Goal: Information Seeking & Learning: Learn about a topic

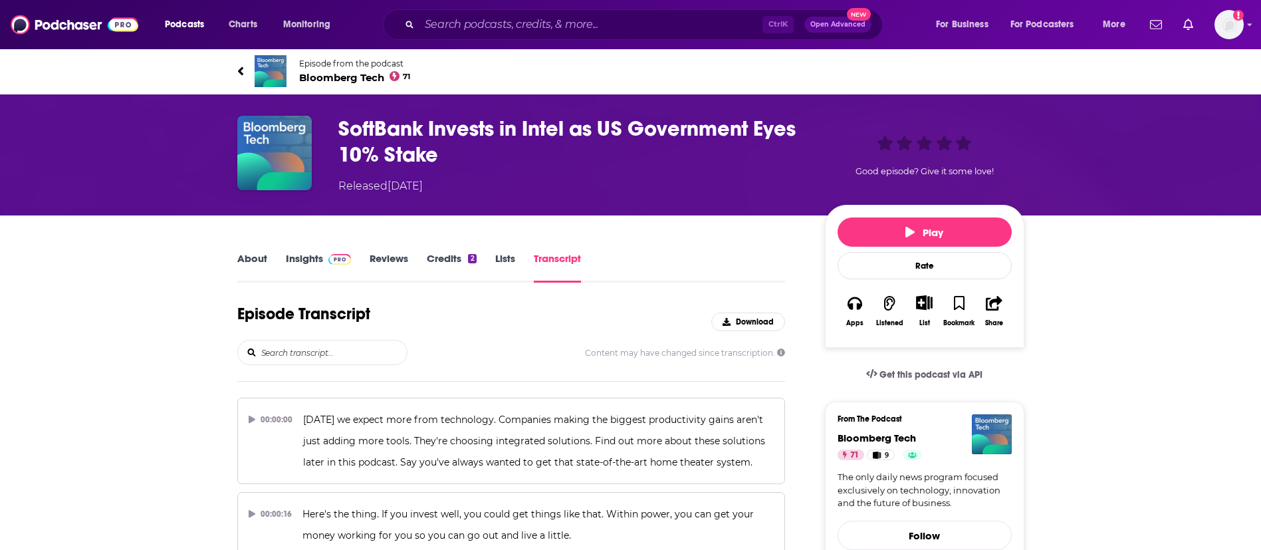
click at [520, 27] on input "Search podcasts, credits, & more..." at bounding box center [590, 24] width 343 height 21
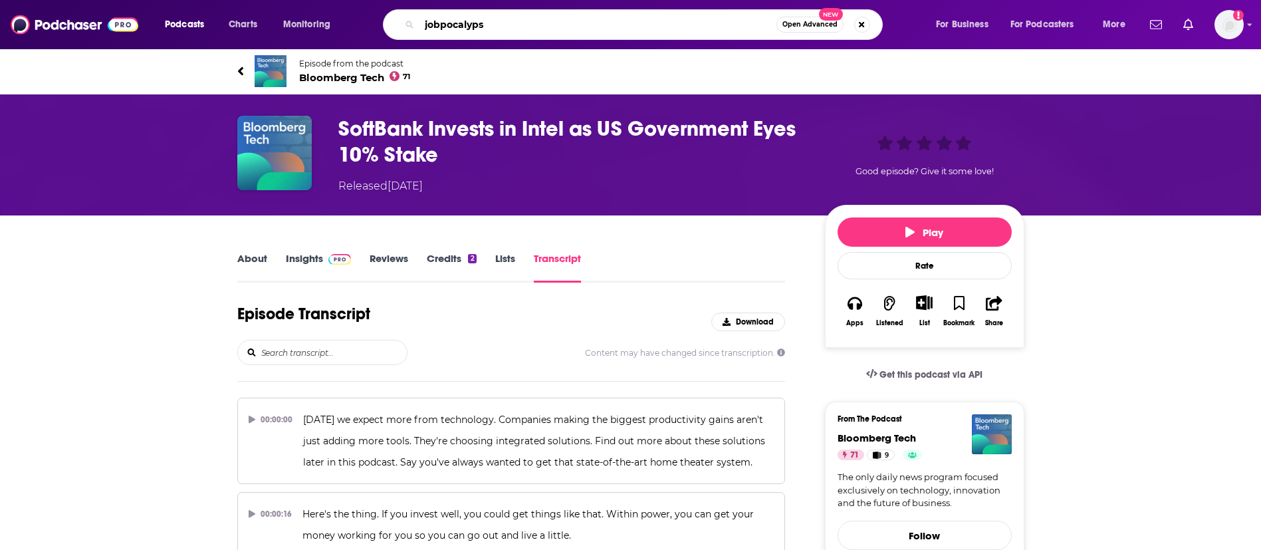
type input "jobpocalypse"
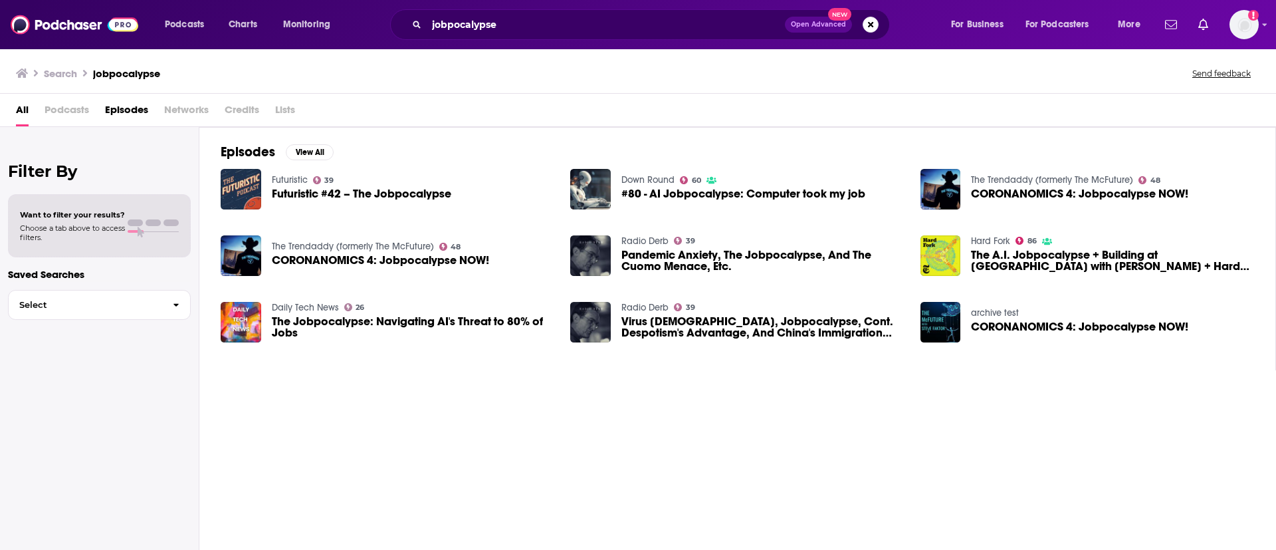
click at [1087, 259] on span "The A.I. Jobpocalypse + Building at [GEOGRAPHIC_DATA] with [PERSON_NAME] + Hard…" at bounding box center [1112, 260] width 283 height 23
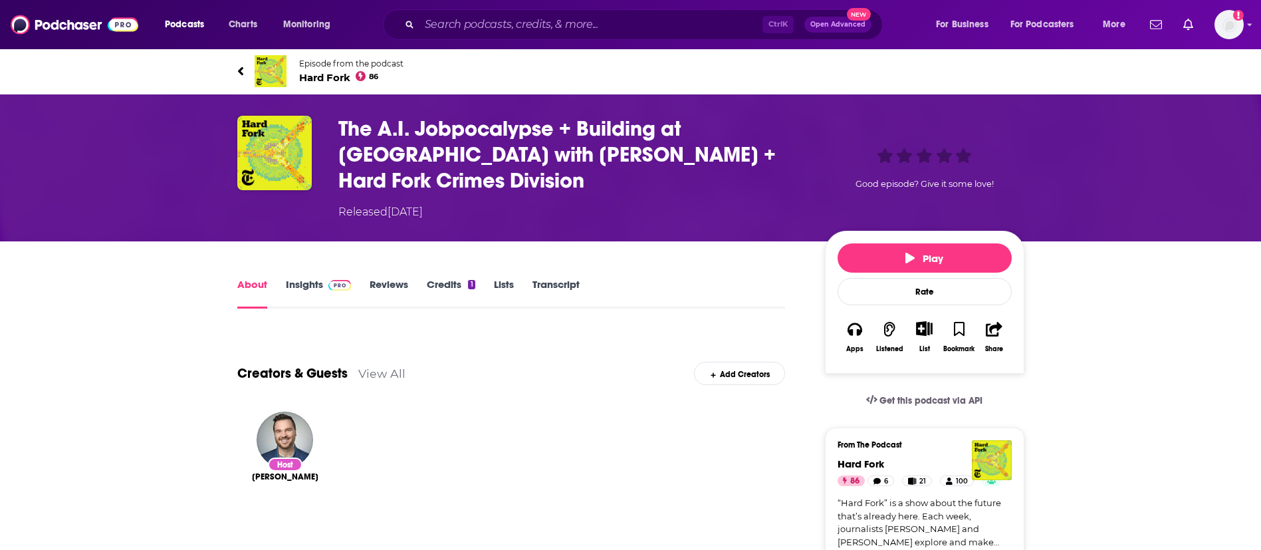
click at [544, 278] on link "Transcript" at bounding box center [555, 293] width 47 height 31
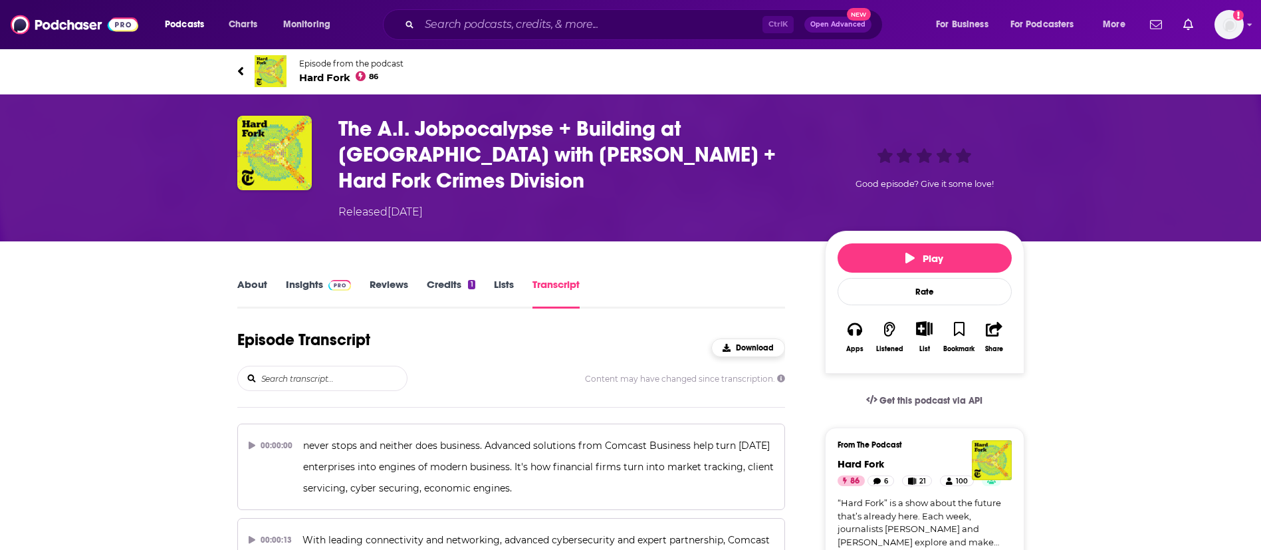
click at [738, 338] on button "Download" at bounding box center [748, 347] width 74 height 19
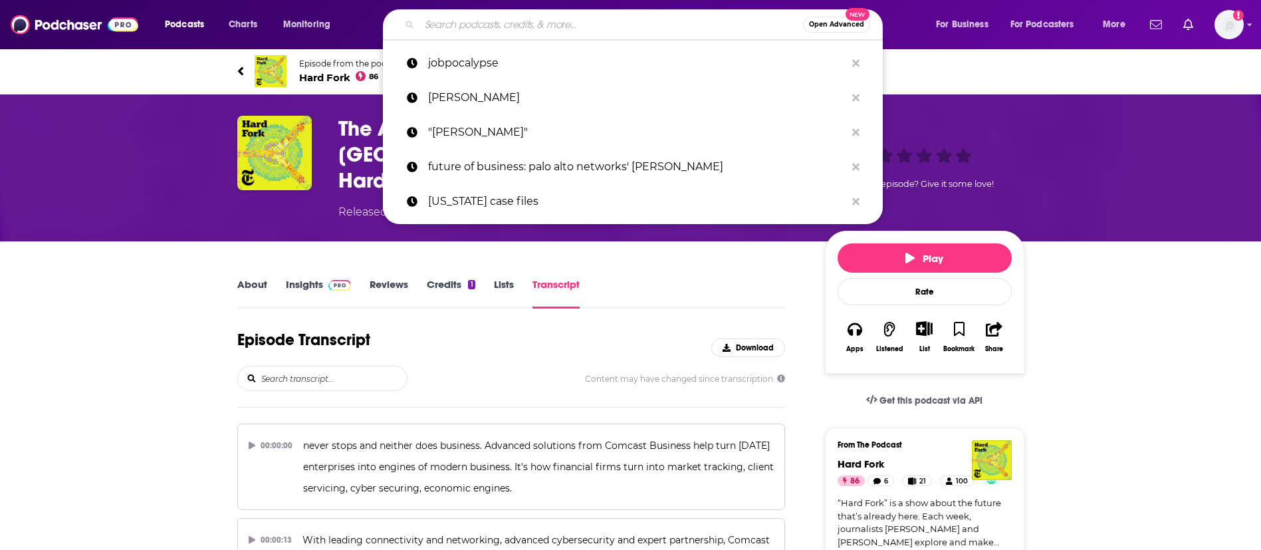
click at [457, 33] on input "Search podcasts, credits, & more..." at bounding box center [610, 24] width 383 height 21
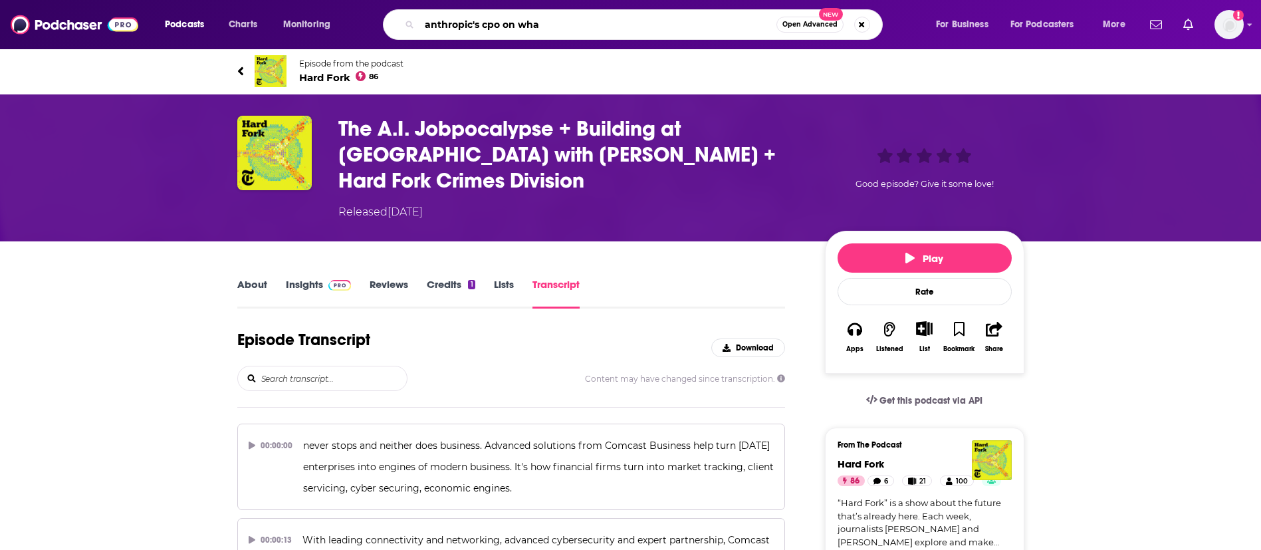
type input "[PERSON_NAME]'s cpo on what"
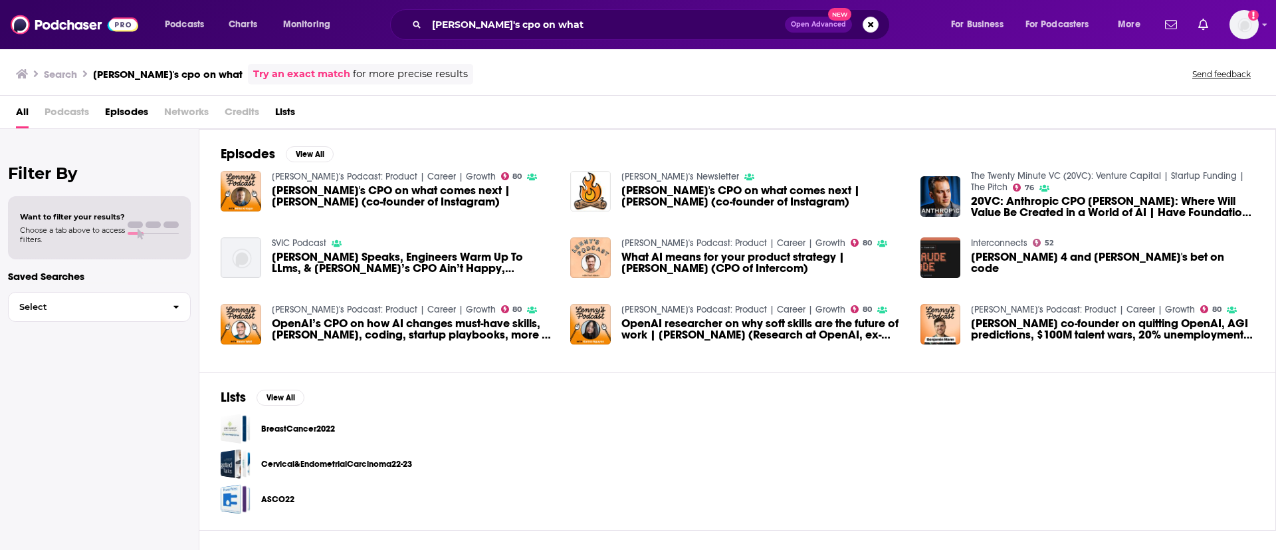
click at [369, 199] on span "[PERSON_NAME]'s CPO on what comes next | [PERSON_NAME] (co-founder of Instagram)" at bounding box center [413, 196] width 283 height 23
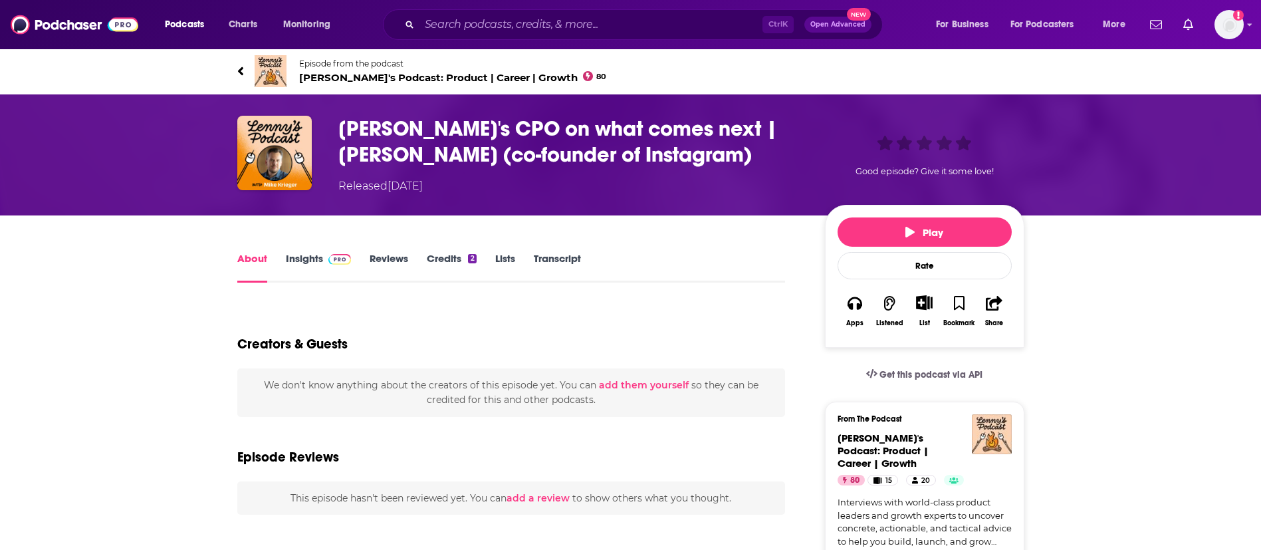
click at [565, 256] on link "Transcript" at bounding box center [557, 267] width 47 height 31
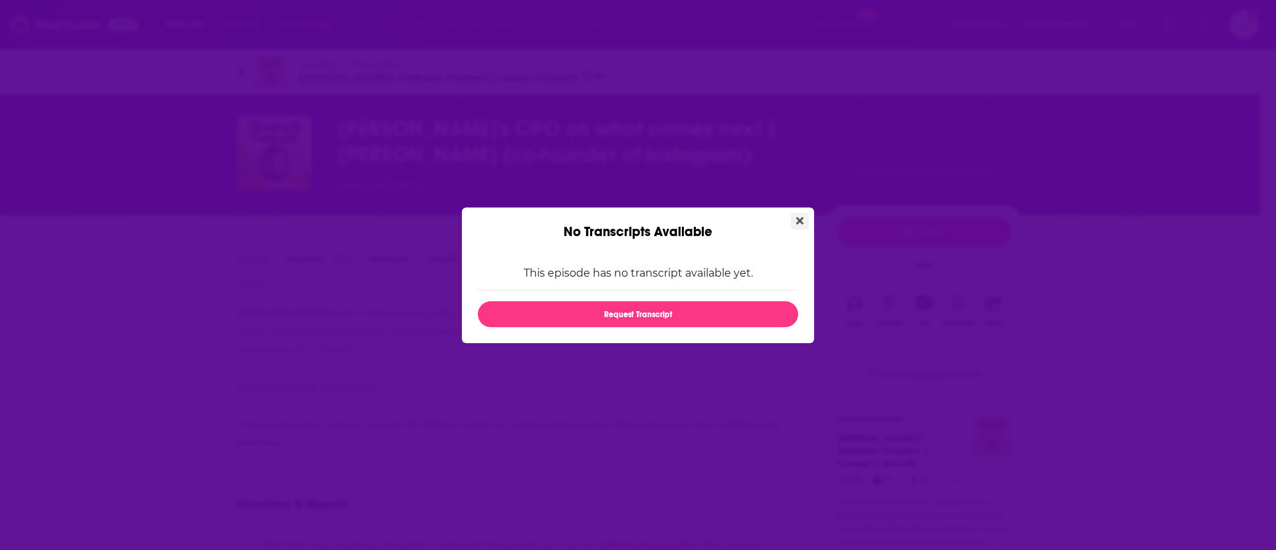
click at [804, 214] on button "Close" at bounding box center [800, 221] width 18 height 17
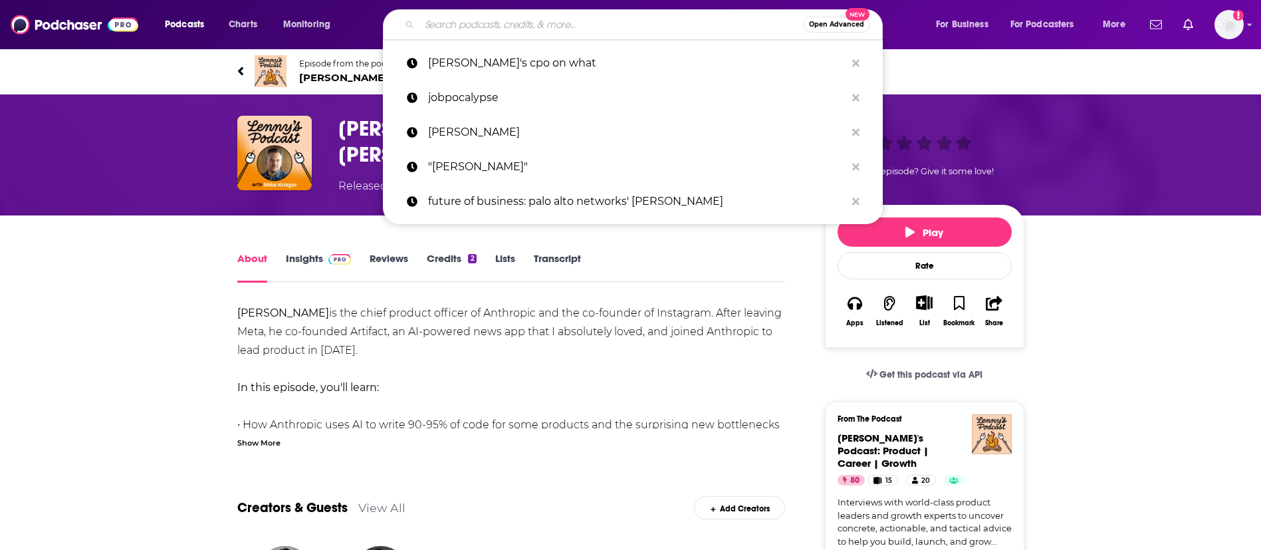
click at [493, 22] on input "Search podcasts, credits, & more..." at bounding box center [610, 24] width 383 height 21
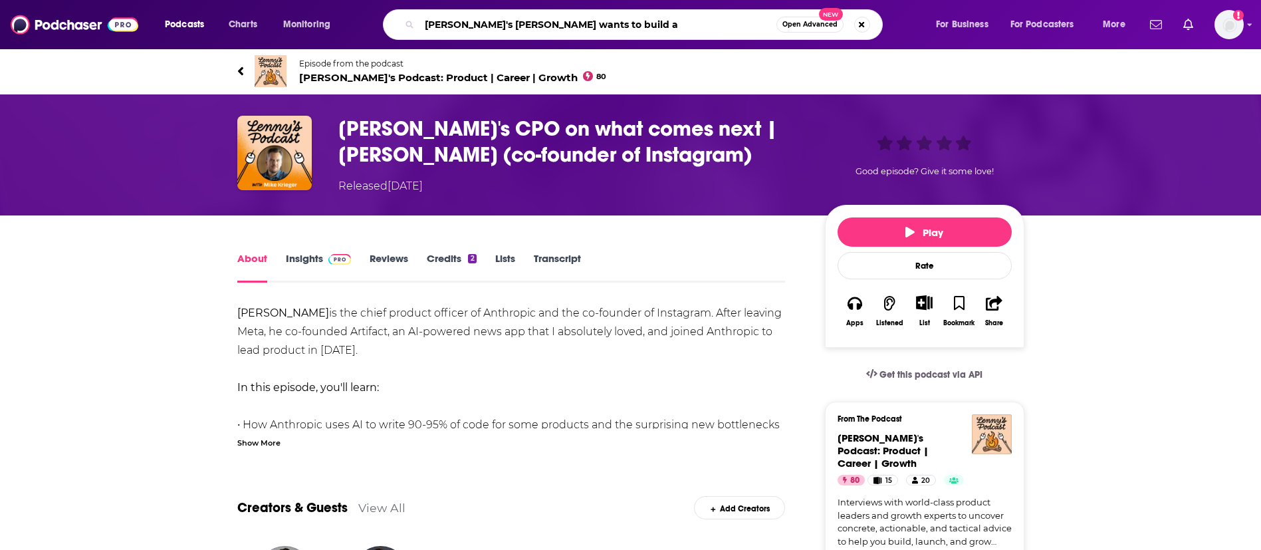
type input "anthropic's [PERSON_NAME] wants to build ai"
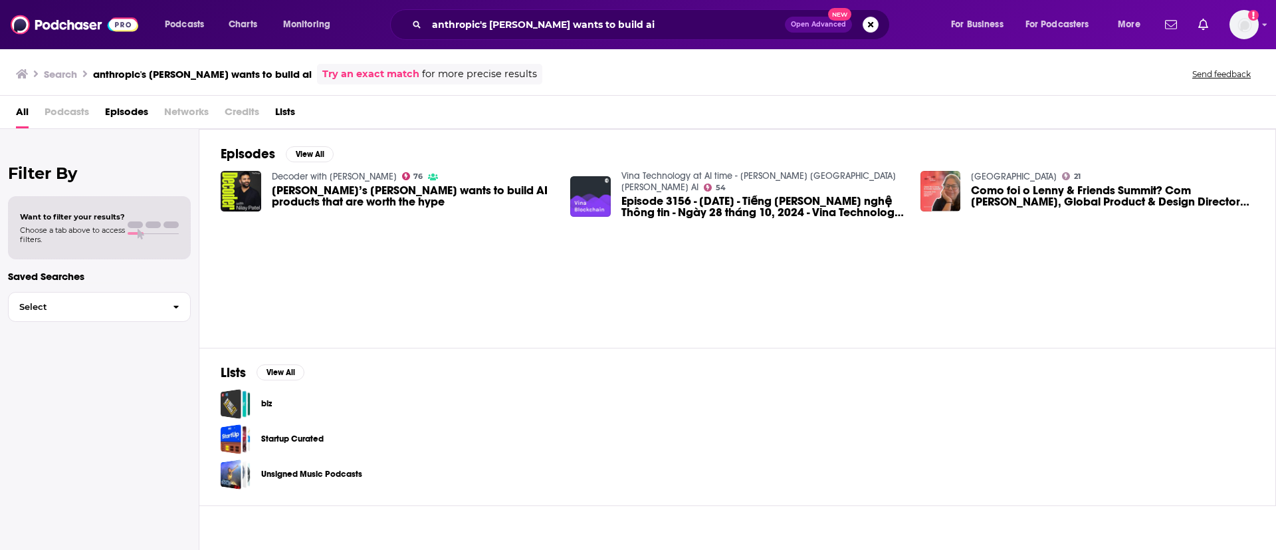
click at [346, 191] on span "[PERSON_NAME]’s [PERSON_NAME] wants to build AI products that are worth the hype" at bounding box center [413, 196] width 283 height 23
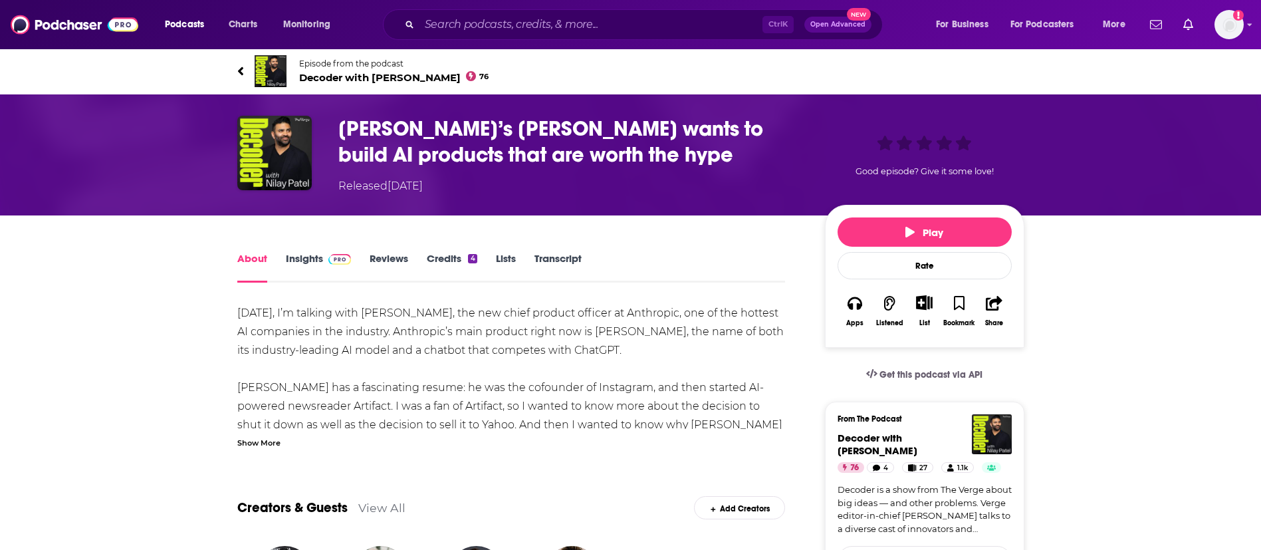
click at [568, 264] on link "Transcript" at bounding box center [557, 267] width 47 height 31
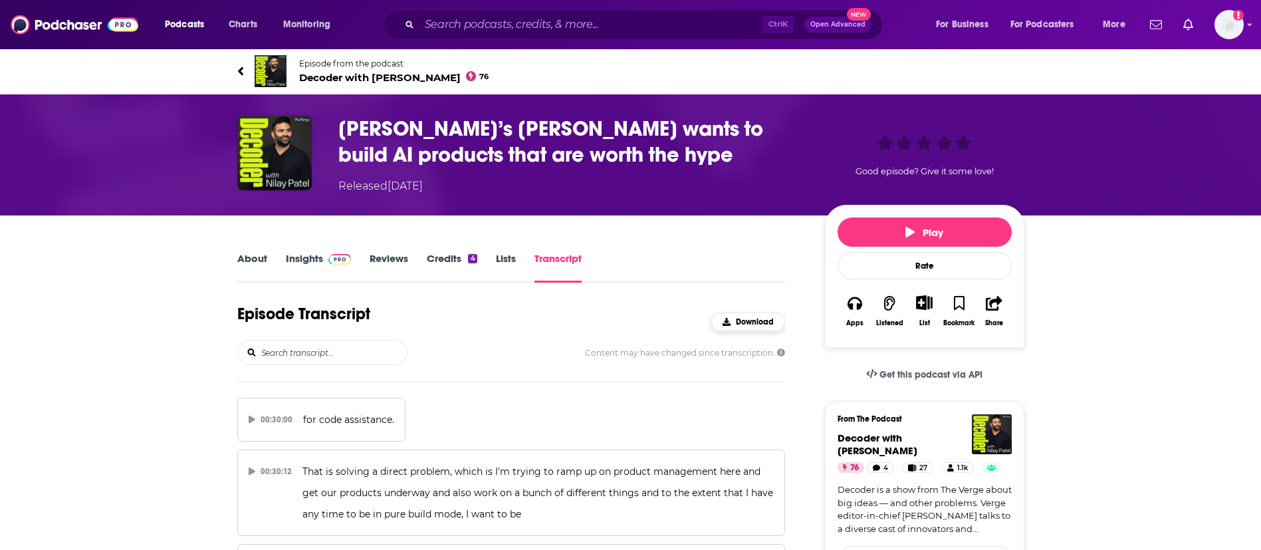
click at [756, 322] on span "Download" at bounding box center [755, 321] width 38 height 9
click at [740, 320] on span "Download" at bounding box center [755, 321] width 38 height 9
click at [449, 19] on input "Search podcasts, credits, & more..." at bounding box center [590, 24] width 343 height 21
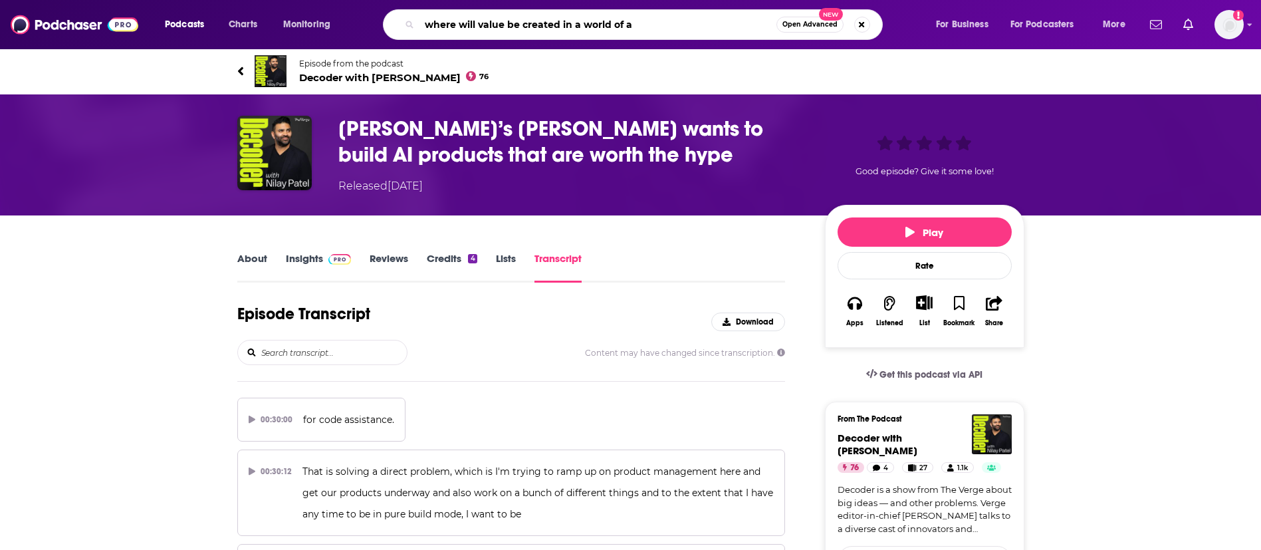
type input "where will value be created in a world of ai"
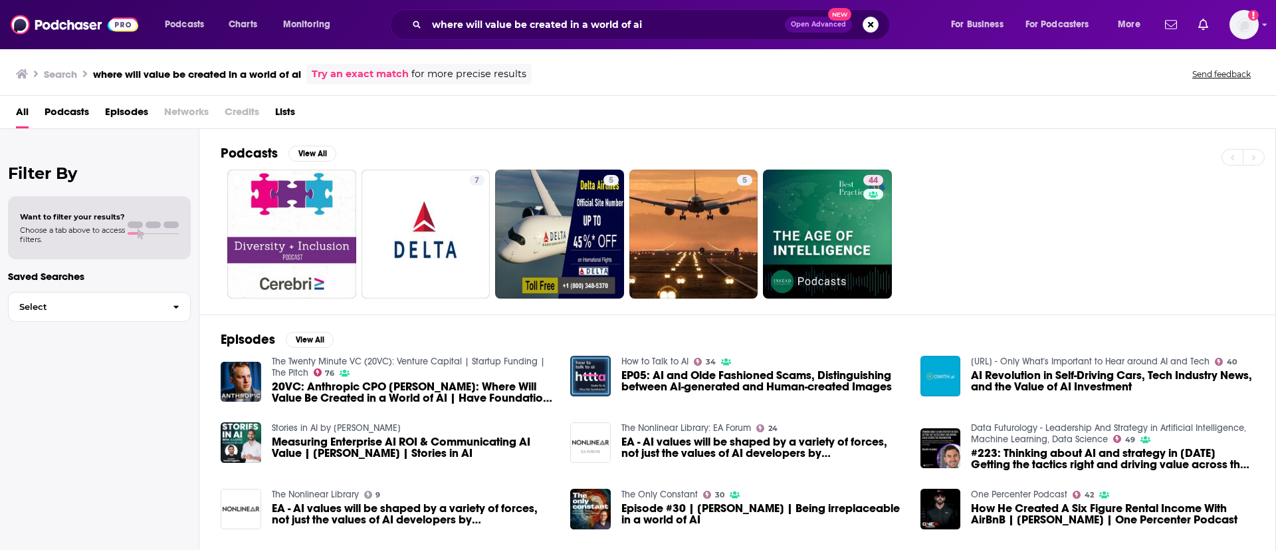
click at [373, 394] on span "20VC: Anthropic CPO [PERSON_NAME]: Where Will Value Be Created in a World of AI…" at bounding box center [413, 392] width 283 height 23
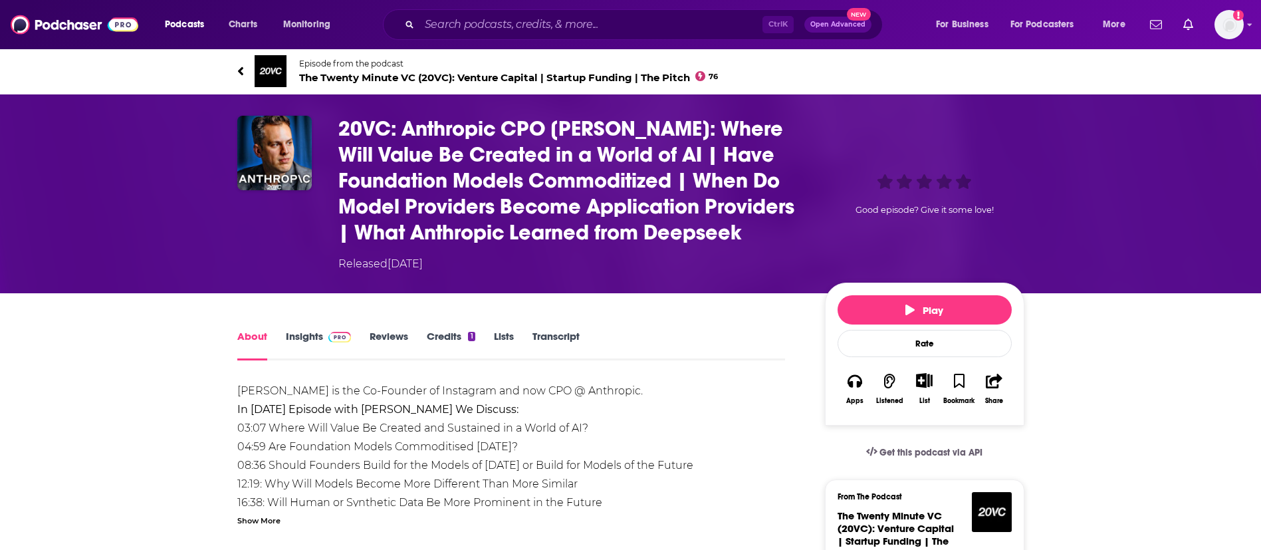
click at [573, 335] on link "Transcript" at bounding box center [555, 345] width 47 height 31
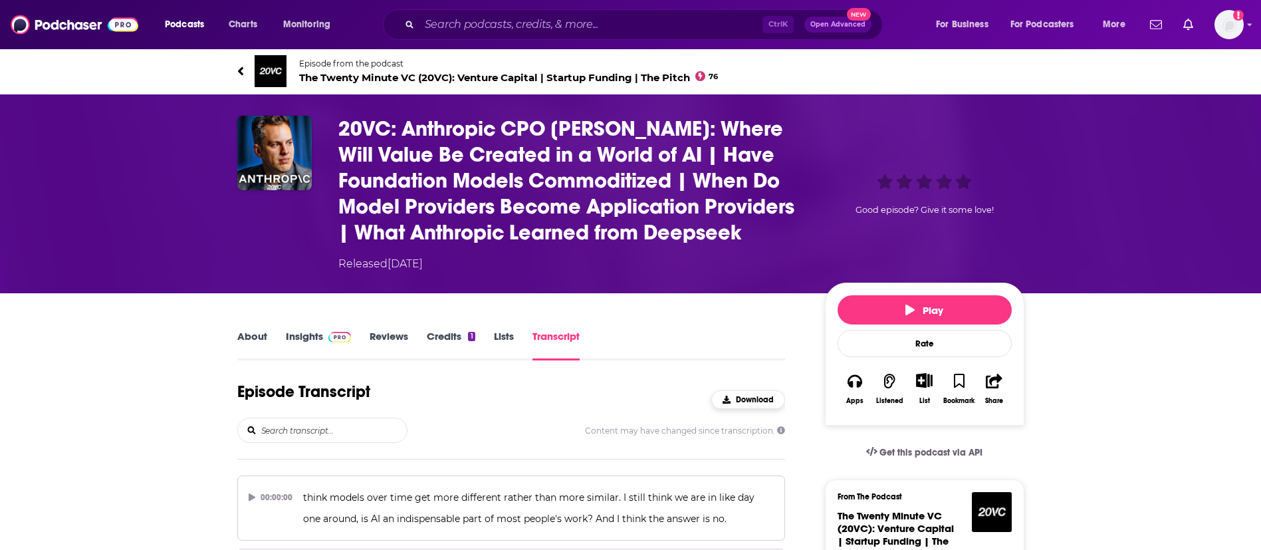
click at [740, 404] on button "Download" at bounding box center [748, 399] width 74 height 19
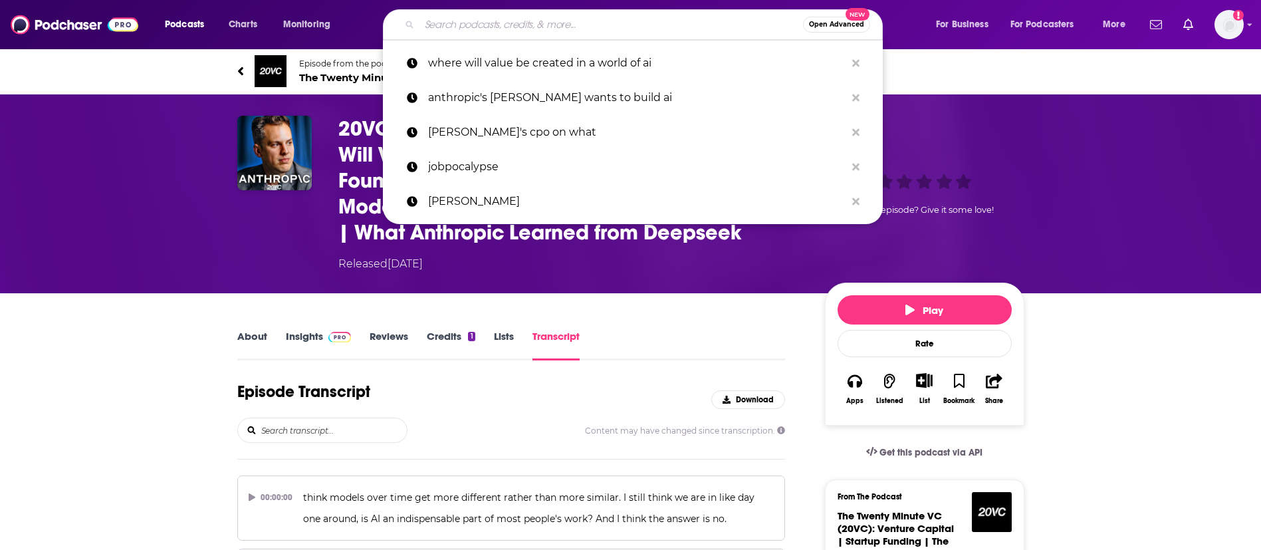
click at [496, 31] on input "Search podcasts, credits, & more..." at bounding box center [610, 24] width 383 height 21
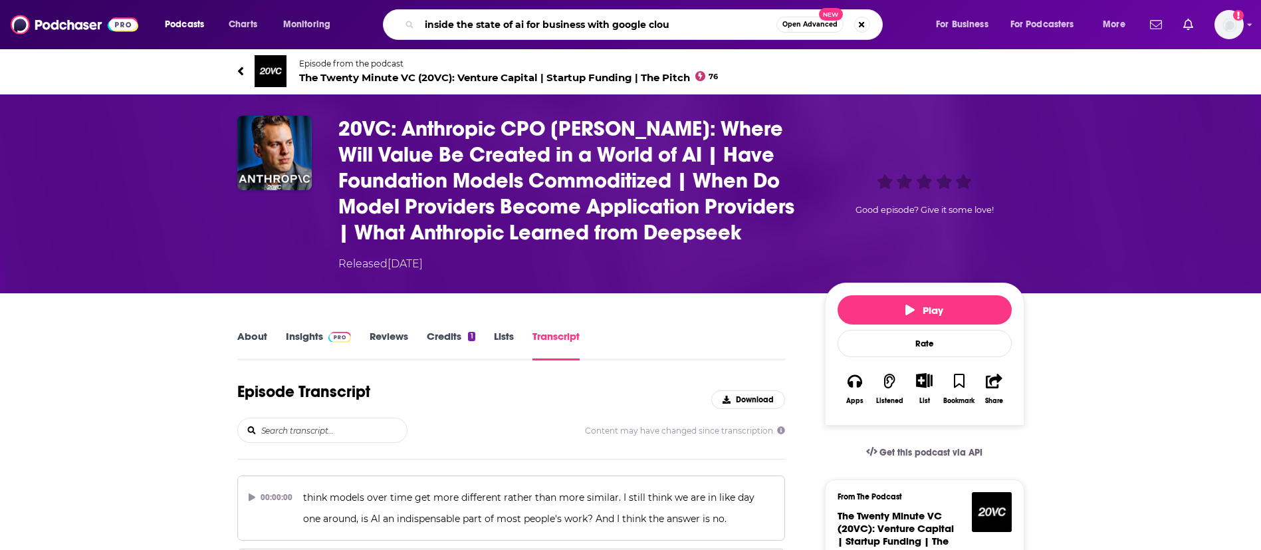
type input "inside the state of ai for business with google cloud"
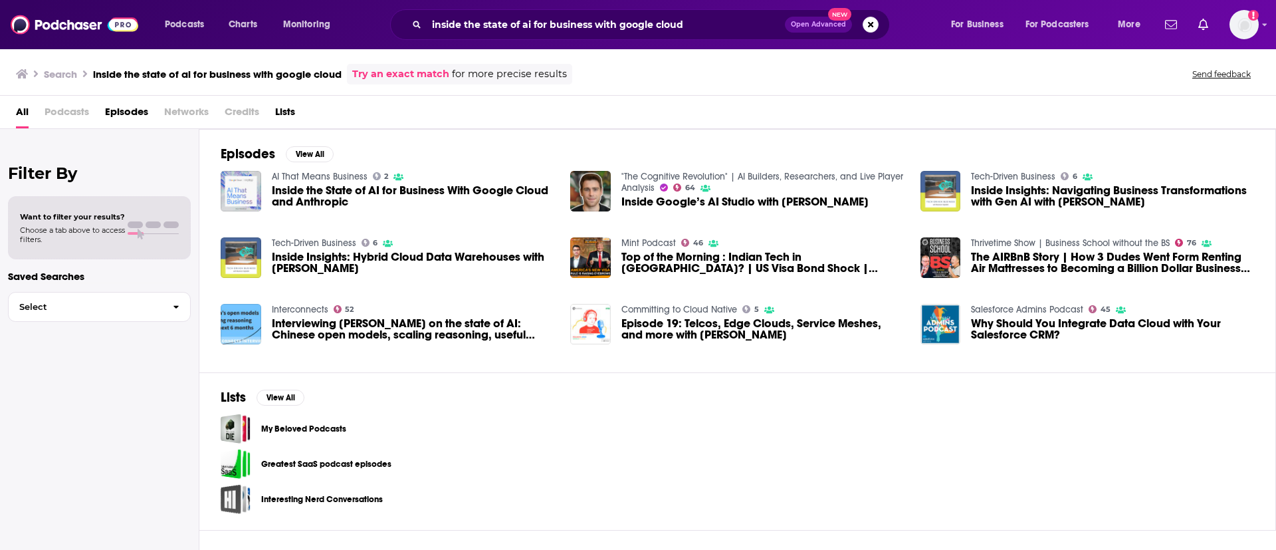
click at [390, 197] on span "Inside the State of AI for Business With Google Cloud and Anthropic" at bounding box center [413, 196] width 283 height 23
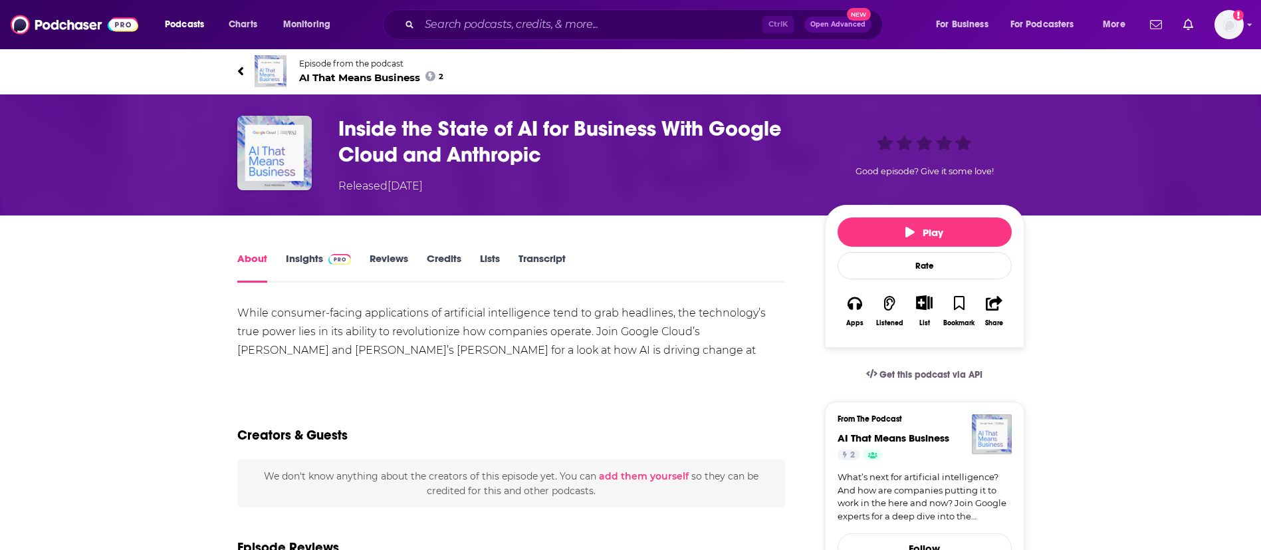
click at [545, 263] on link "Transcript" at bounding box center [541, 267] width 47 height 31
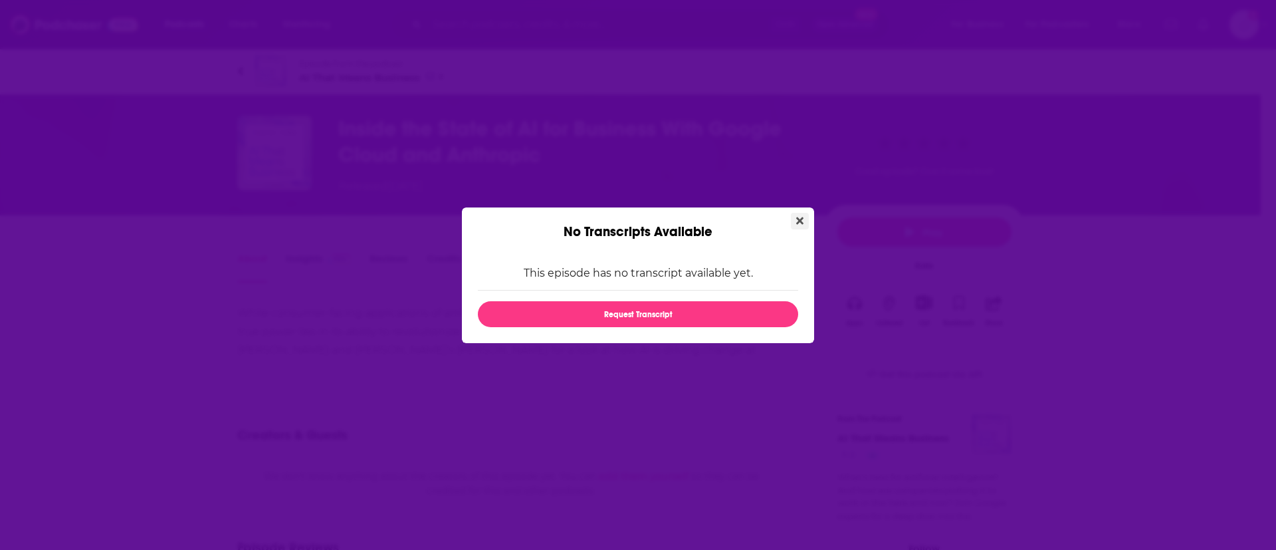
click at [797, 217] on icon "Close" at bounding box center [799, 220] width 7 height 7
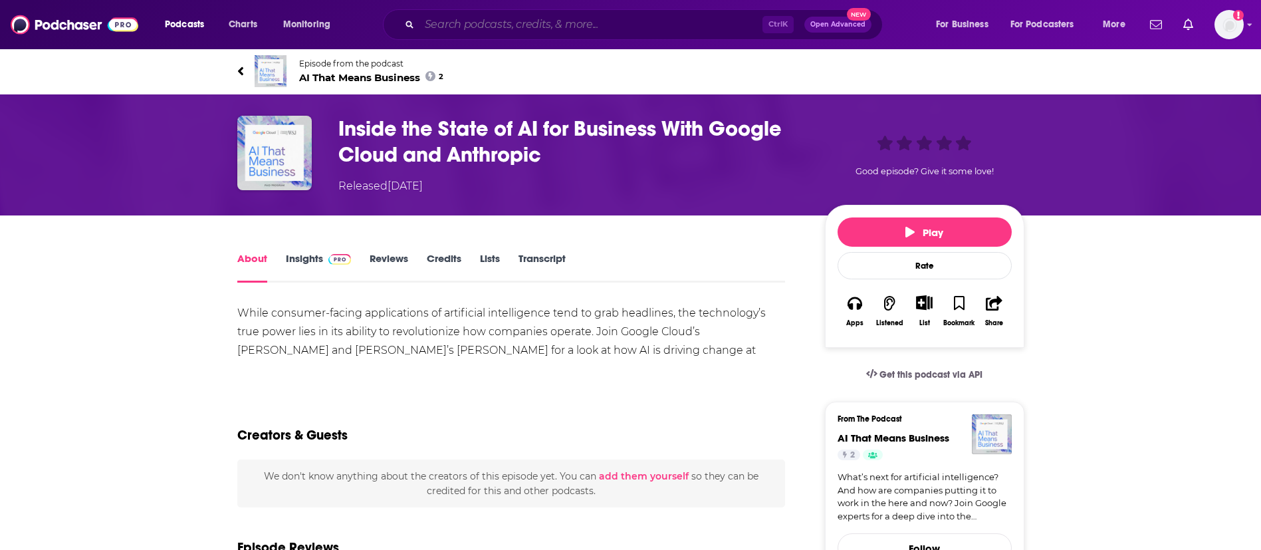
click at [504, 22] on input "Search podcasts, credits, & more..." at bounding box center [590, 24] width 343 height 21
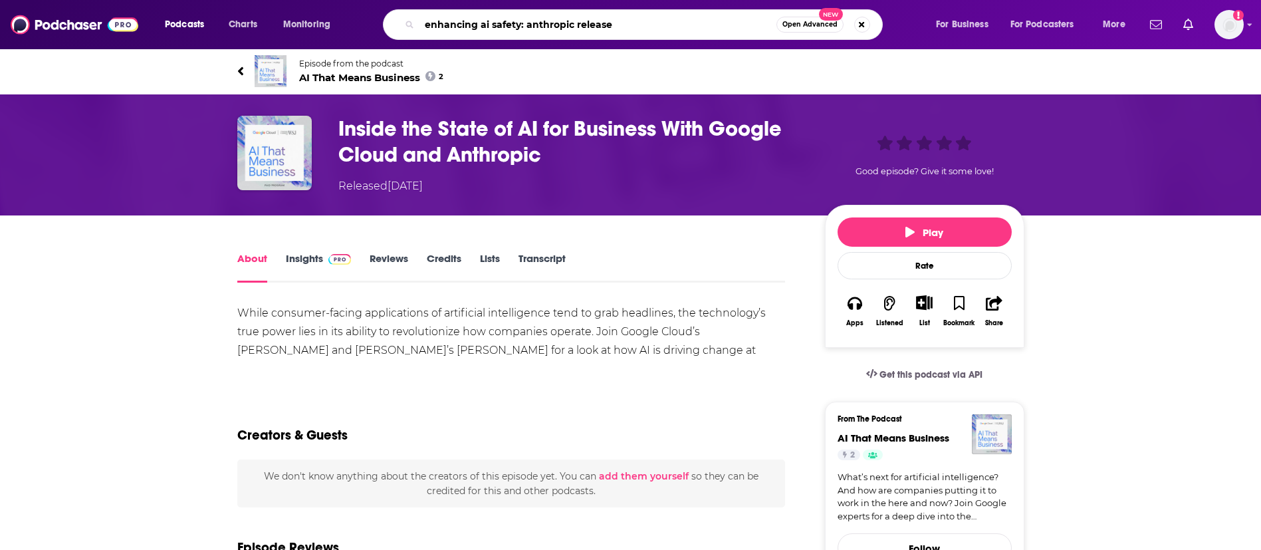
type input "enhancing ai safety: anthropic releases"
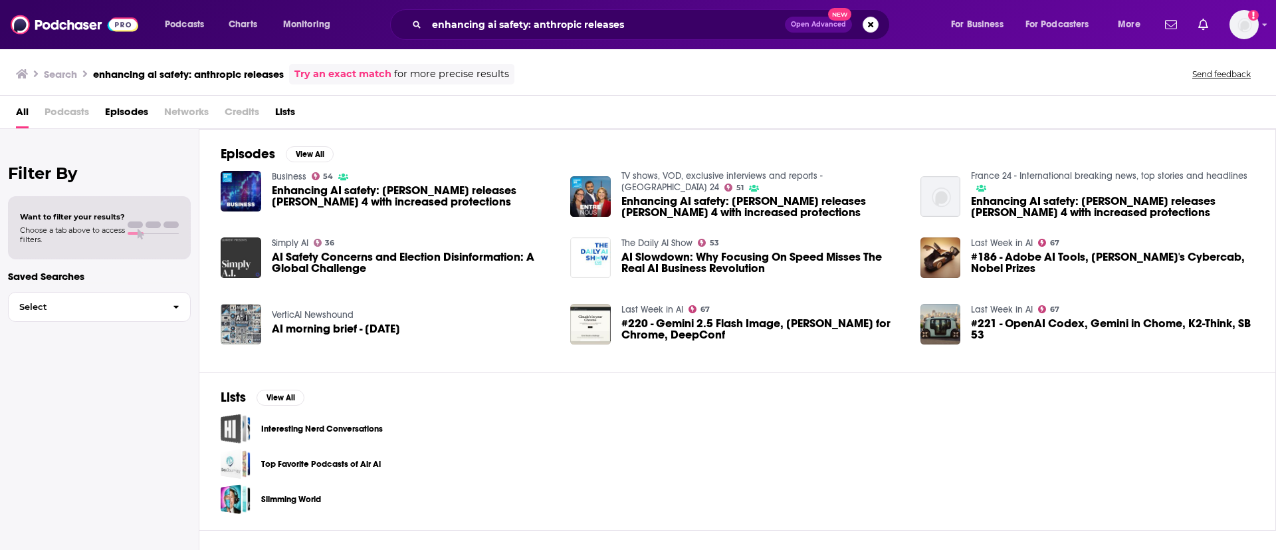
click at [316, 197] on span "Enhancing AI safety: [PERSON_NAME] releases [PERSON_NAME] 4 with increased prot…" at bounding box center [413, 196] width 283 height 23
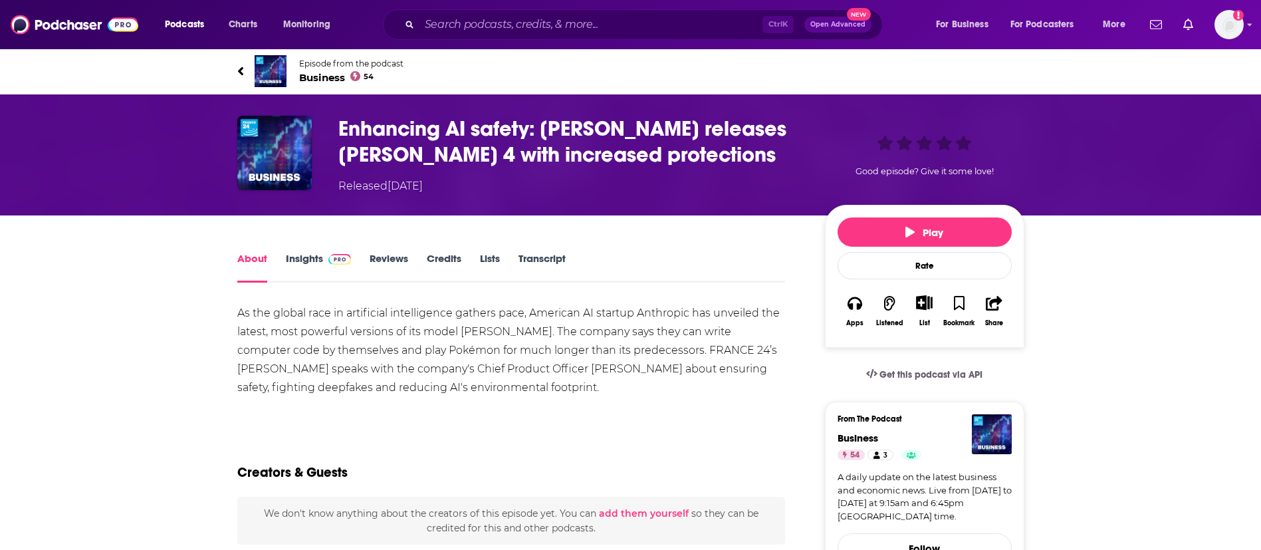
click at [540, 261] on link "Transcript" at bounding box center [541, 267] width 47 height 31
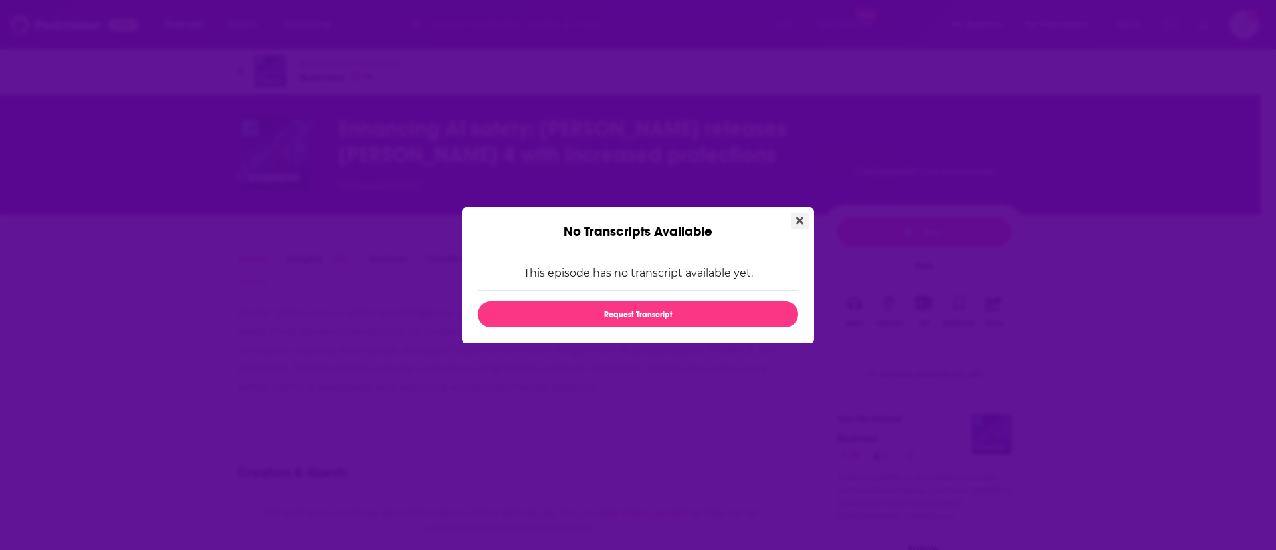
click at [798, 217] on icon "Close" at bounding box center [799, 220] width 7 height 11
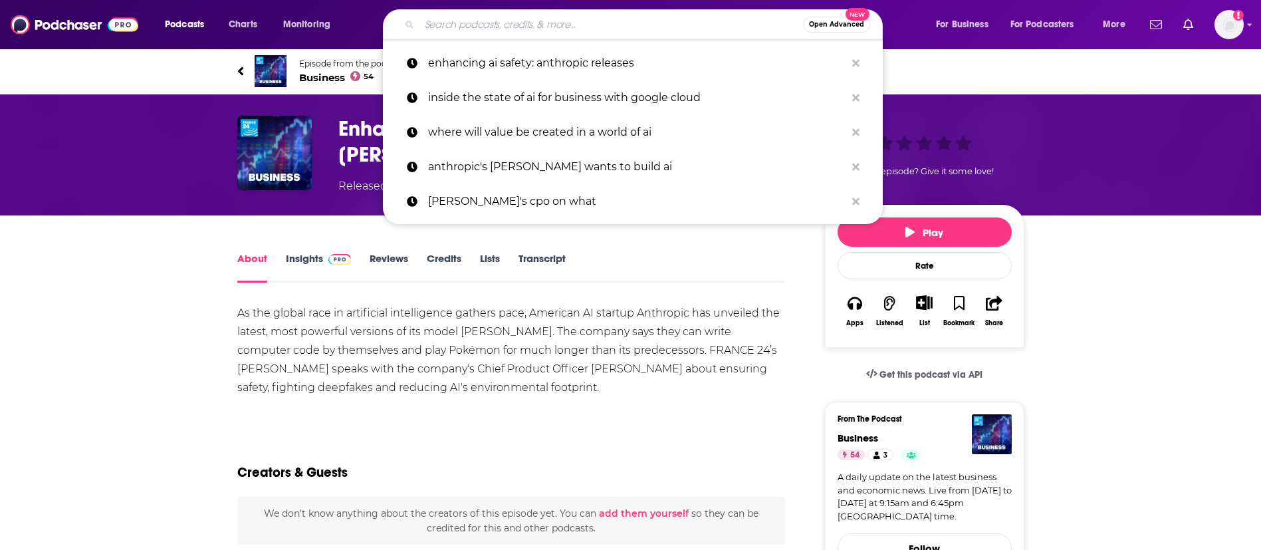
click at [510, 23] on input "Search podcasts, credits, & more..." at bounding box center [610, 24] width 383 height 21
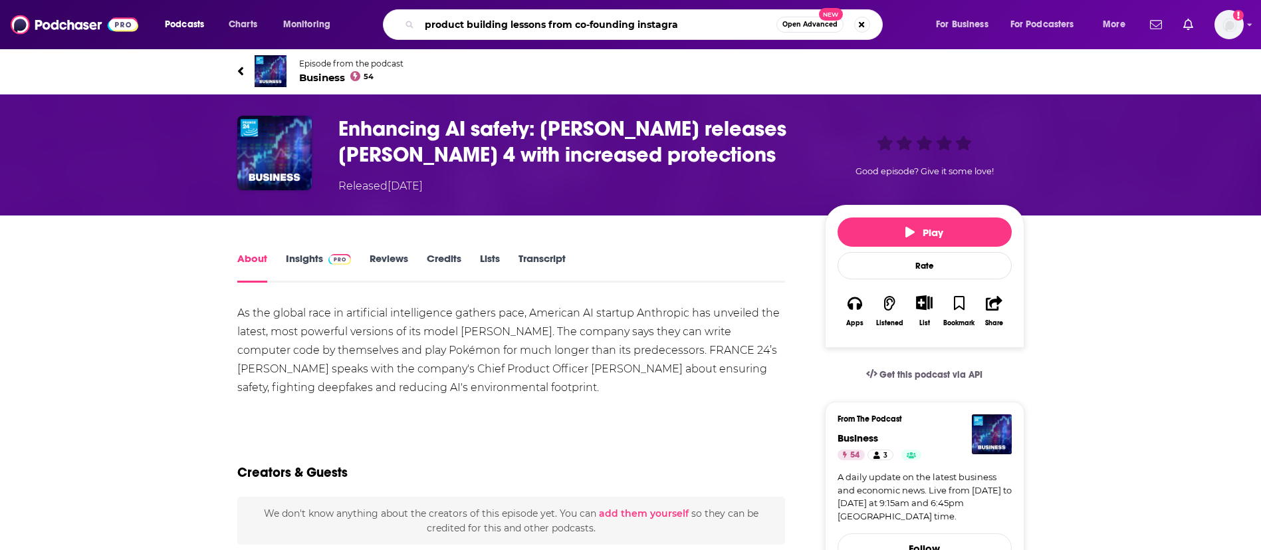
type input "product building lessons from co-founding instagram"
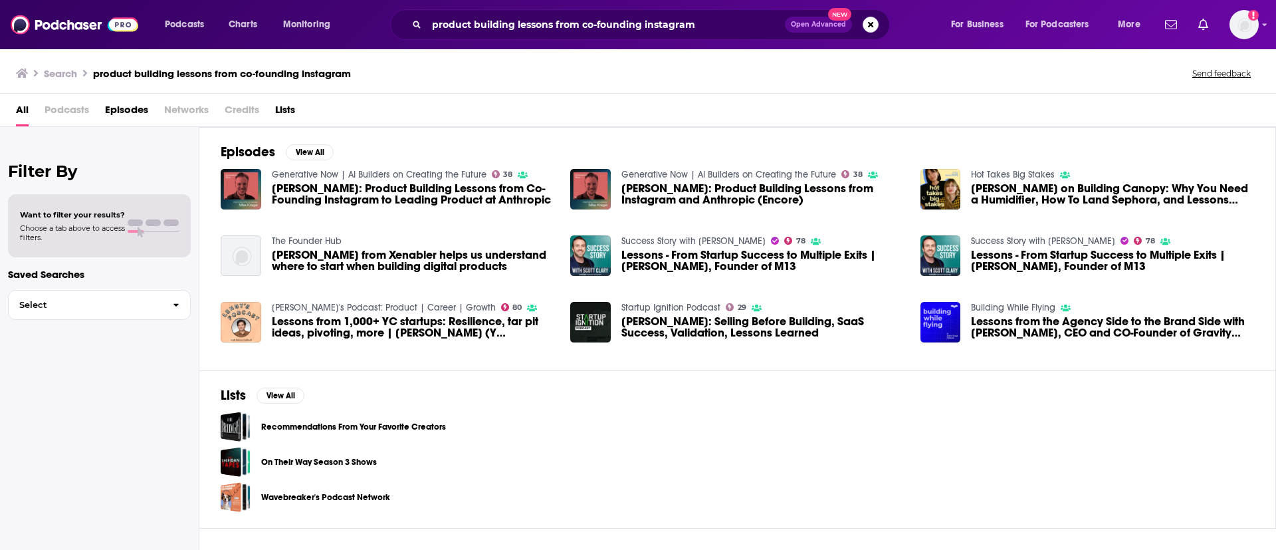
click at [398, 193] on span "[PERSON_NAME]: Product Building Lessons from Co-Founding Instagram to Leading P…" at bounding box center [413, 194] width 283 height 23
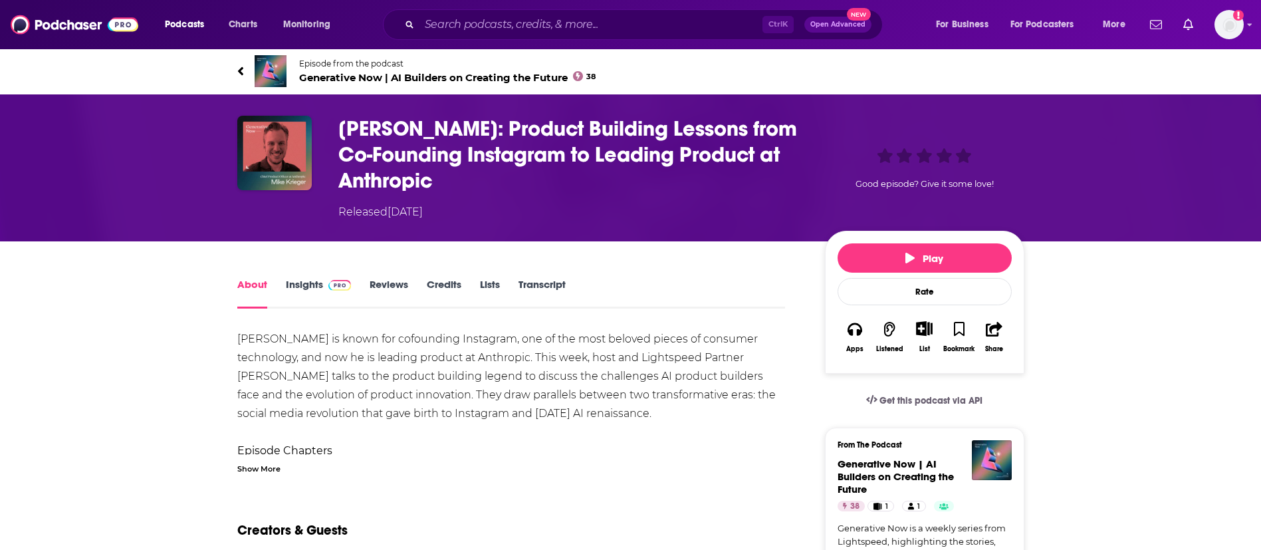
click at [534, 285] on link "Transcript" at bounding box center [541, 293] width 47 height 31
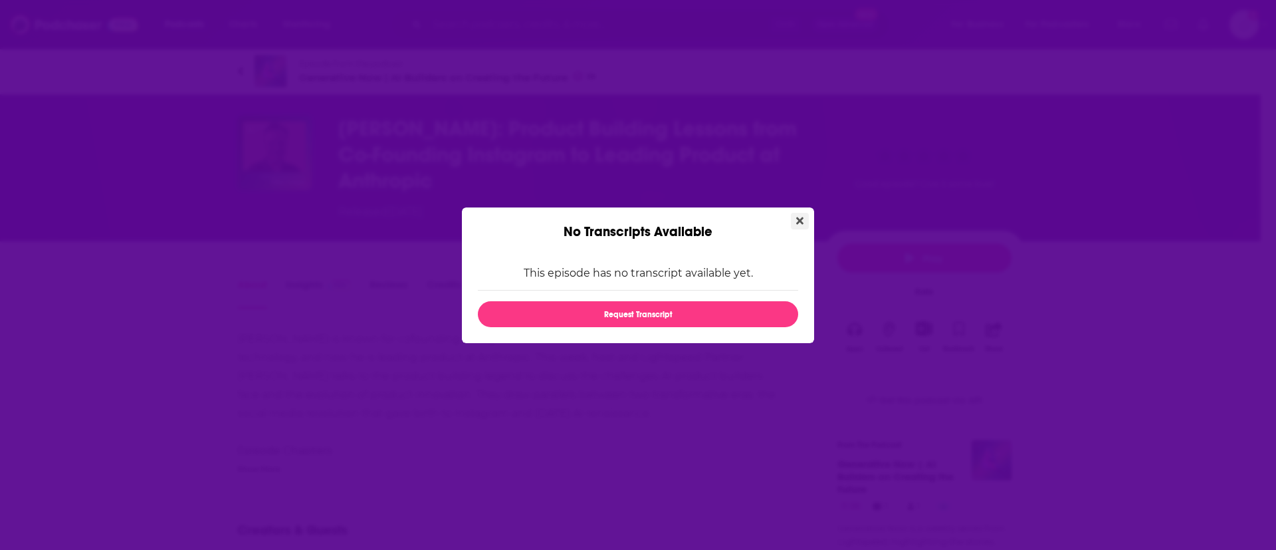
click at [802, 218] on icon "Close" at bounding box center [799, 220] width 7 height 7
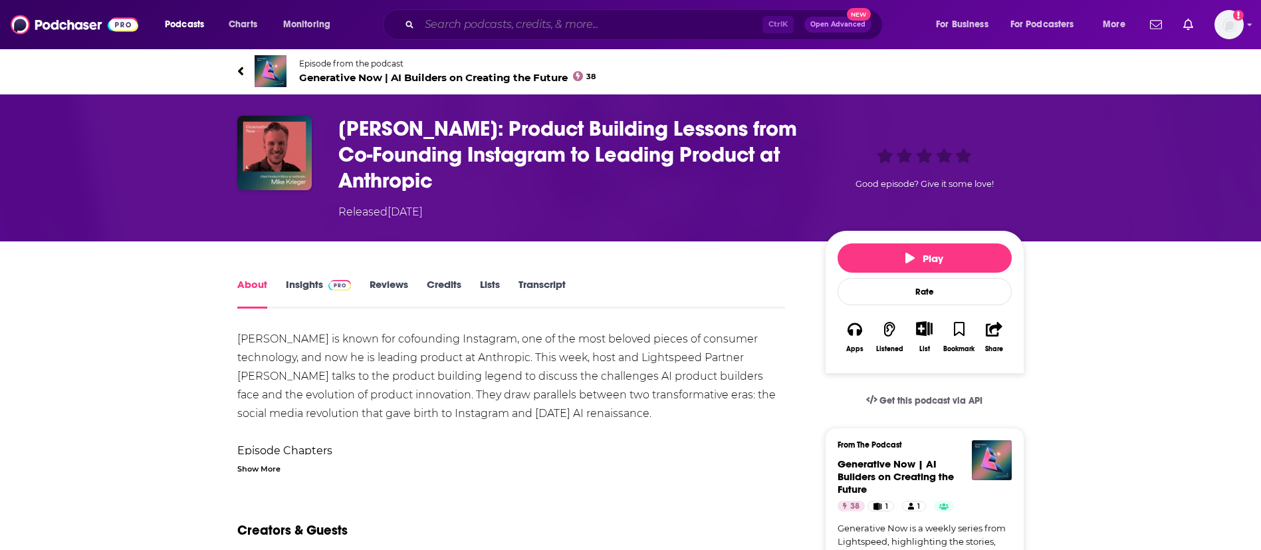
click at [516, 30] on input "Search podcasts, credits, & more..." at bounding box center [590, 24] width 343 height 21
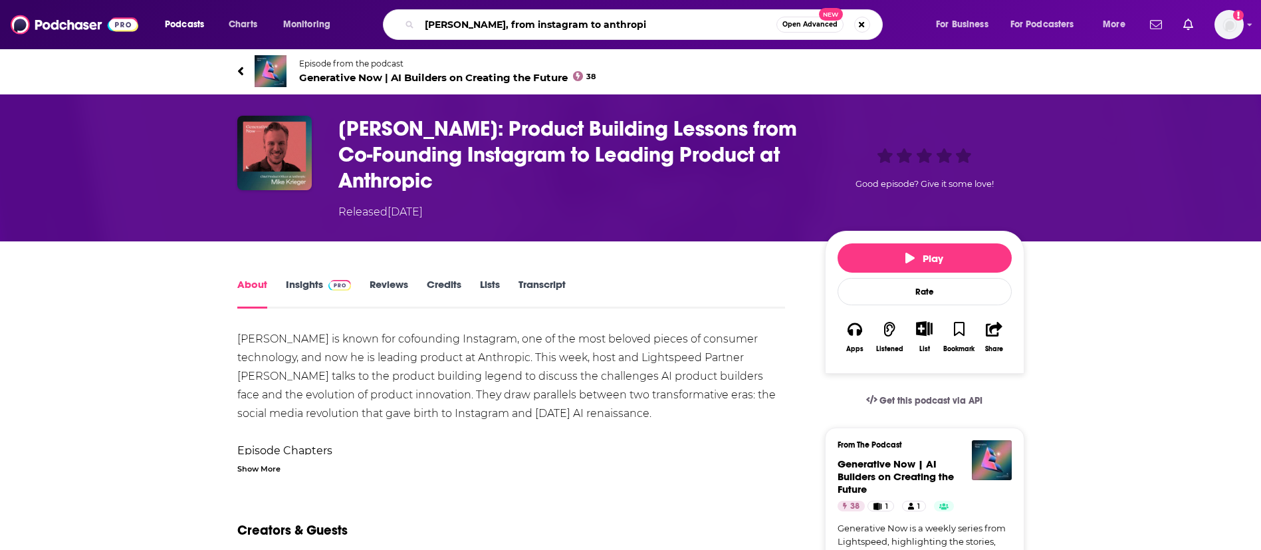
type input "[PERSON_NAME], from instagram to anthropic"
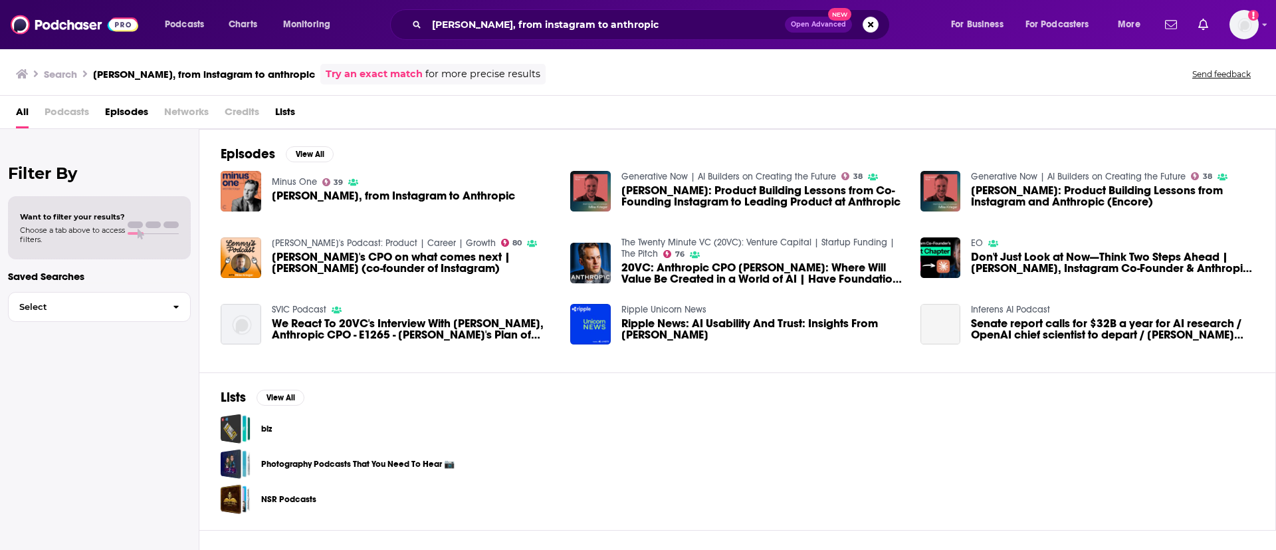
click at [406, 191] on span "[PERSON_NAME], from Instagram to Anthropic" at bounding box center [393, 195] width 243 height 11
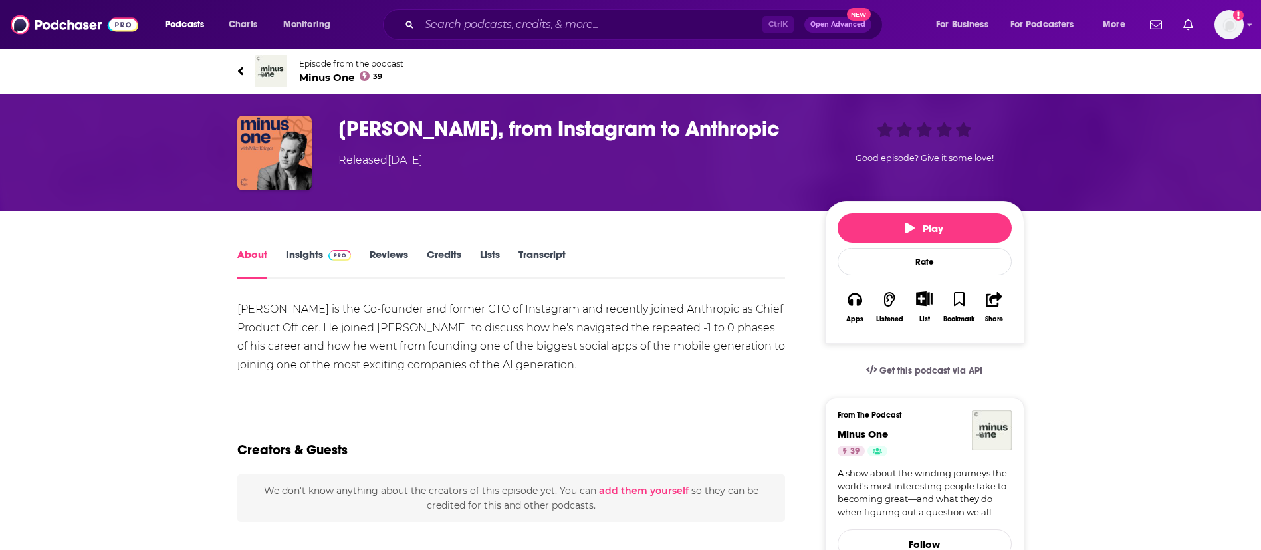
click at [537, 253] on link "Transcript" at bounding box center [541, 263] width 47 height 31
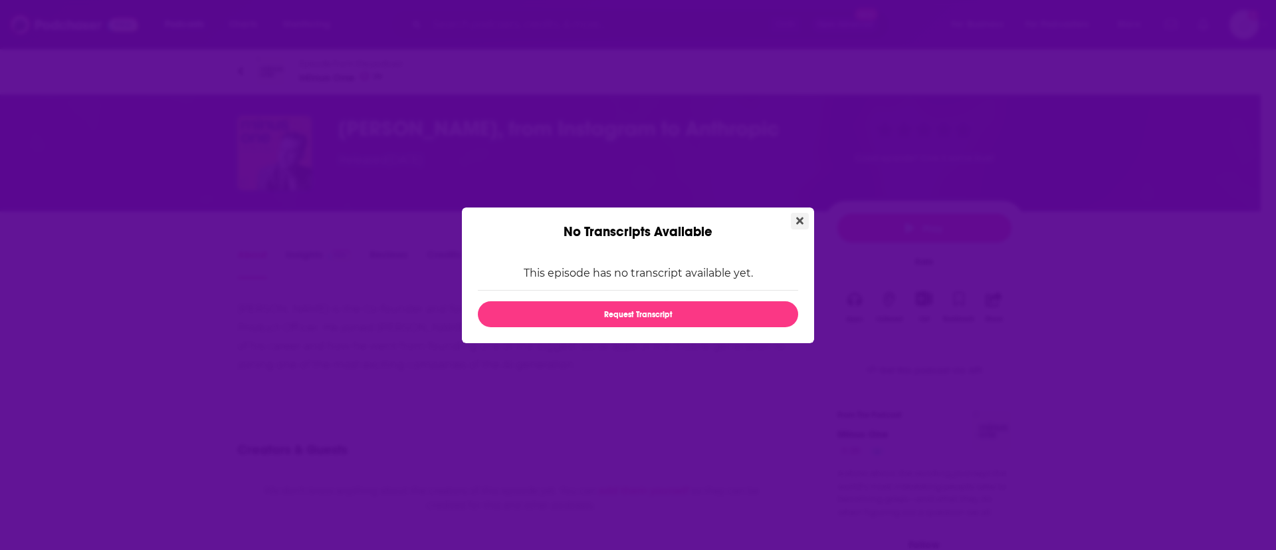
click at [803, 215] on button "Close" at bounding box center [800, 221] width 18 height 17
